Goal: Navigation & Orientation: Understand site structure

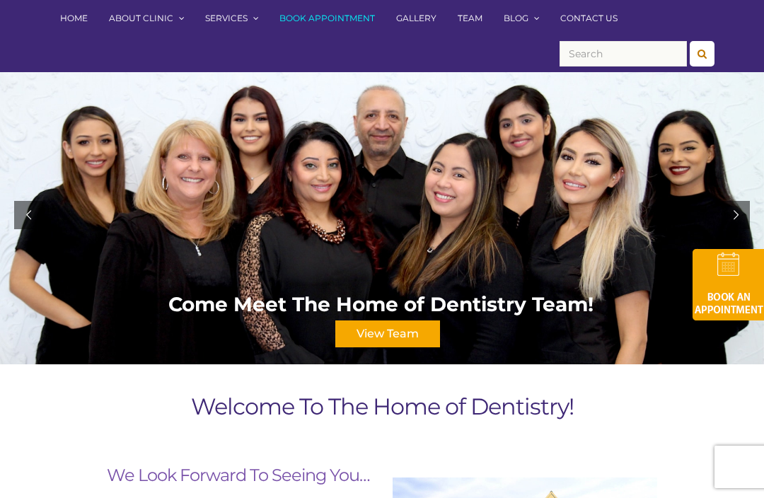
scroll to position [131, 0]
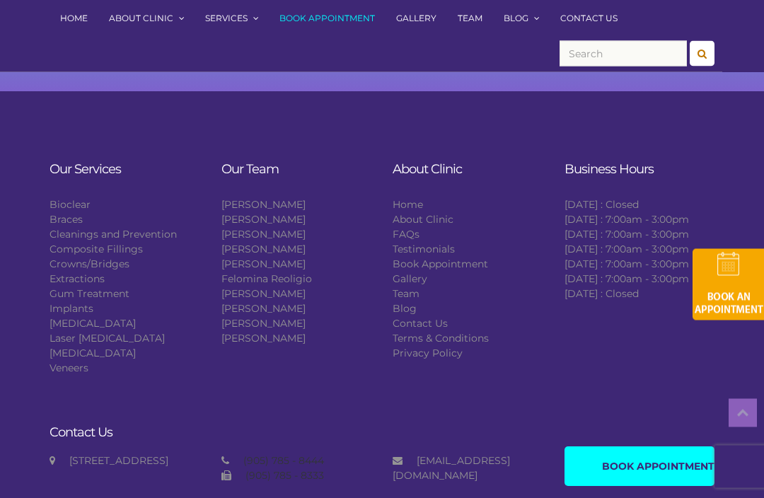
scroll to position [1559, 0]
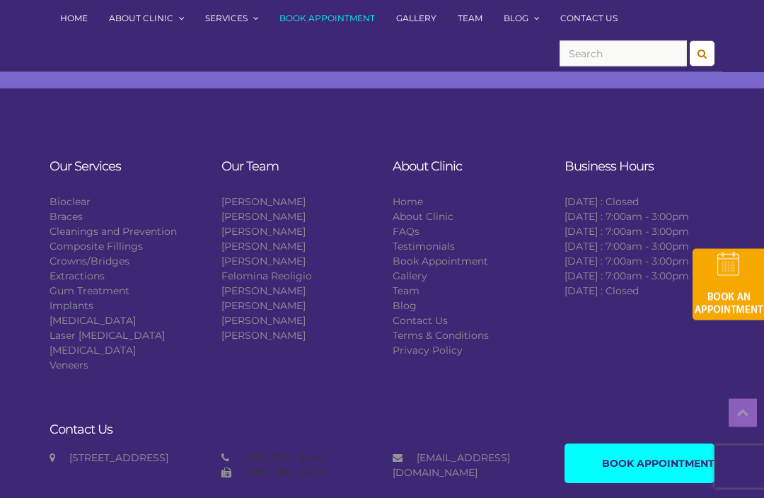
click at [406, 23] on link "Gallery" at bounding box center [417, 18] width 62 height 37
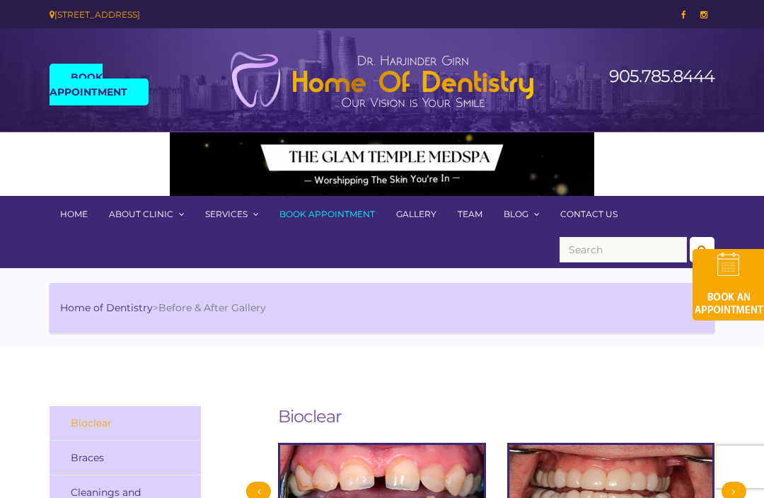
click at [462, 212] on link "Team" at bounding box center [470, 214] width 46 height 37
click at [474, 207] on link "Team" at bounding box center [470, 214] width 46 height 37
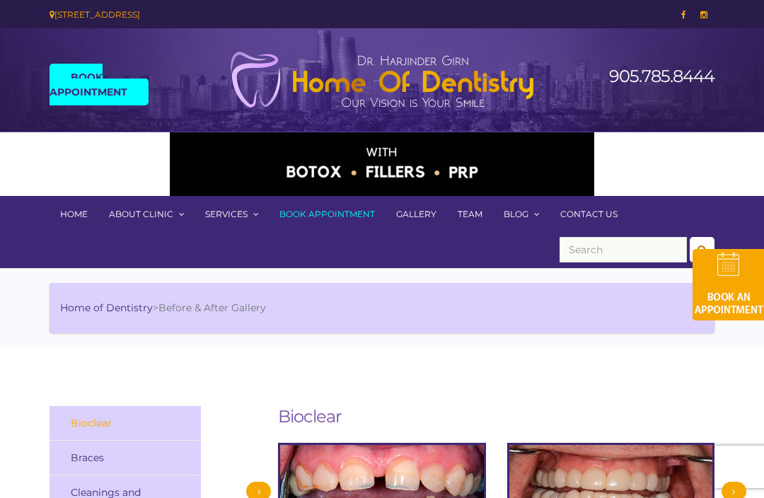
click at [462, 219] on link "Team" at bounding box center [470, 214] width 46 height 37
click at [459, 210] on link "Team" at bounding box center [470, 214] width 46 height 37
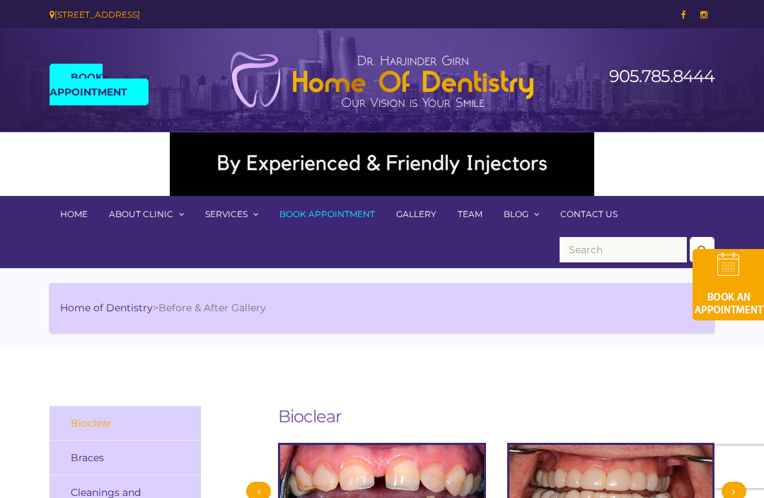
click at [466, 210] on link "Team" at bounding box center [470, 214] width 46 height 37
click at [74, 219] on link "Home" at bounding box center [74, 214] width 49 height 37
